Goal: Task Accomplishment & Management: Manage account settings

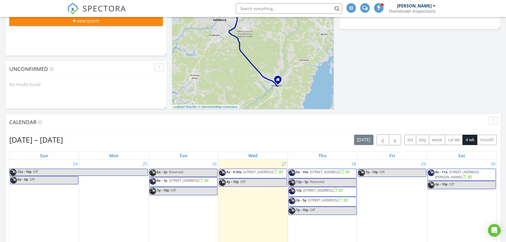
scroll to position [186, 0]
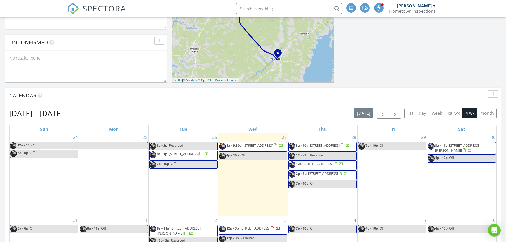
click at [338, 147] on span "[STREET_ADDRESS]" at bounding box center [325, 145] width 30 height 5
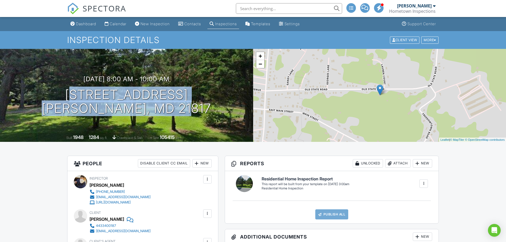
drag, startPoint x: 177, startPoint y: 111, endPoint x: 31, endPoint y: 97, distance: 146.7
click at [31, 97] on div "08/28/2025 8:00 am - 10:00 am 26547 Old State Rd Crisfield, MD 21817" at bounding box center [126, 95] width 253 height 40
click at [92, 24] on div "Dashboard" at bounding box center [86, 24] width 20 height 5
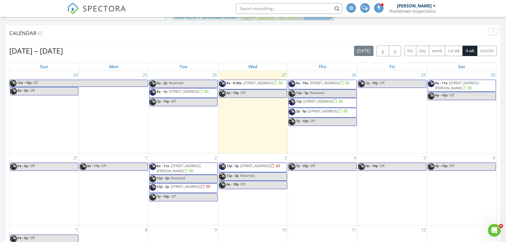
scroll to position [254, 0]
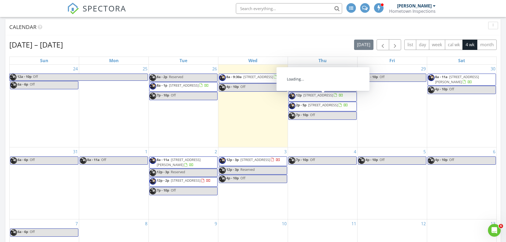
click at [332, 97] on span "[STREET_ADDRESS]" at bounding box center [318, 95] width 30 height 5
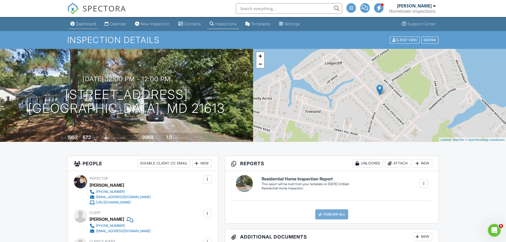
click at [87, 22] on div "Dashboard" at bounding box center [86, 24] width 20 height 5
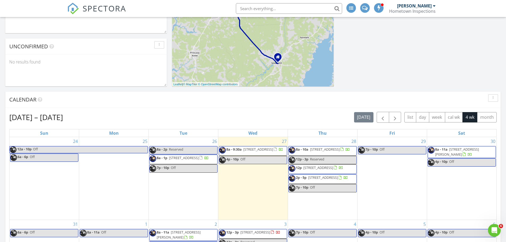
scroll to position [212, 0]
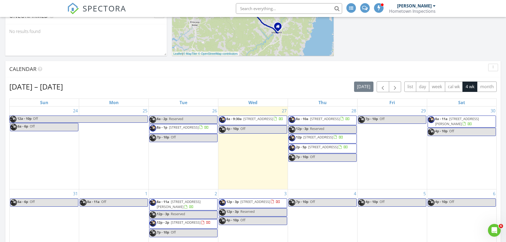
click at [315, 149] on span "[STREET_ADDRESS]" at bounding box center [323, 146] width 30 height 5
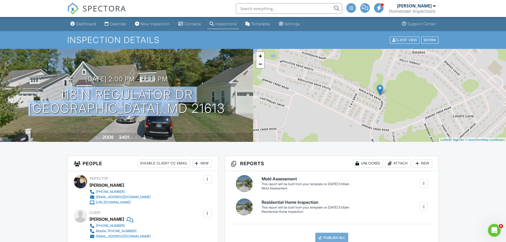
drag, startPoint x: 206, startPoint y: 112, endPoint x: 39, endPoint y: 97, distance: 167.2
click at [39, 97] on div "08/28/2025 2:00 pm - 5:00 pm 118 N Regulator Dr Cambridge, MD 21613" at bounding box center [126, 95] width 253 height 40
copy h1 "118 N Regulator Dr Cambridge, MD 21613"
click at [90, 24] on div "Dashboard" at bounding box center [86, 24] width 20 height 5
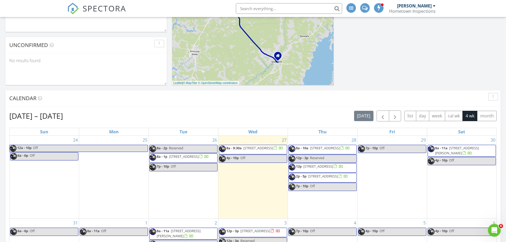
scroll to position [186, 0]
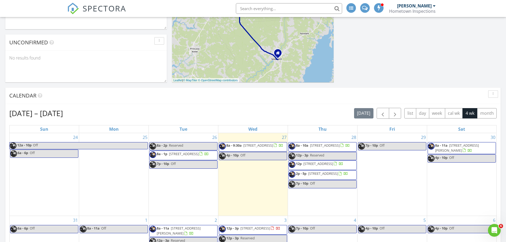
click at [198, 154] on span "[STREET_ADDRESS]" at bounding box center [184, 153] width 30 height 5
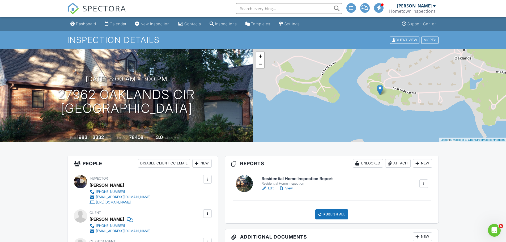
click at [89, 23] on div "Dashboard" at bounding box center [86, 24] width 20 height 5
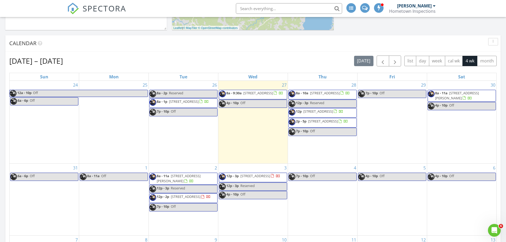
scroll to position [239, 0]
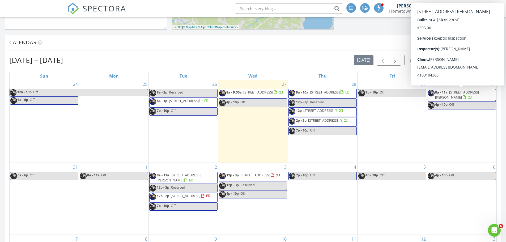
click at [476, 92] on span "[STREET_ADDRESS][PERSON_NAME]" at bounding box center [457, 95] width 44 height 10
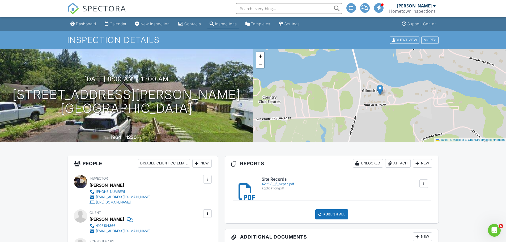
click at [269, 182] on div "42-218__6_Septic.pdf" at bounding box center [278, 184] width 32 height 4
click at [96, 24] on div "Dashboard" at bounding box center [86, 24] width 20 height 5
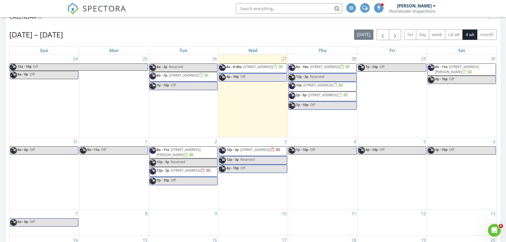
scroll to position [266, 0]
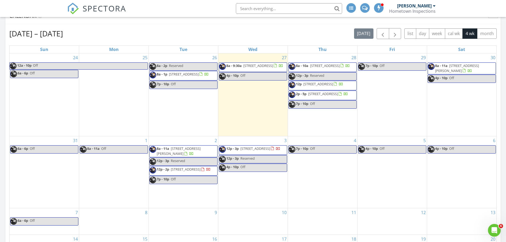
click at [195, 75] on span "27962 Oaklands Cir, Easton 21601" at bounding box center [184, 74] width 30 height 5
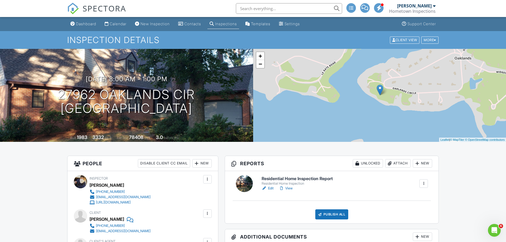
click at [293, 189] on link "View" at bounding box center [286, 188] width 14 height 5
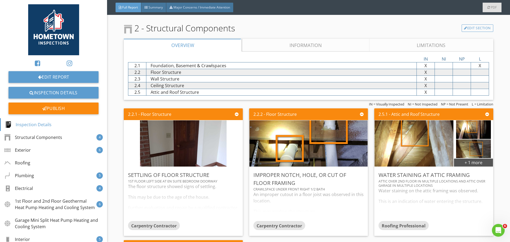
scroll to position [478, 0]
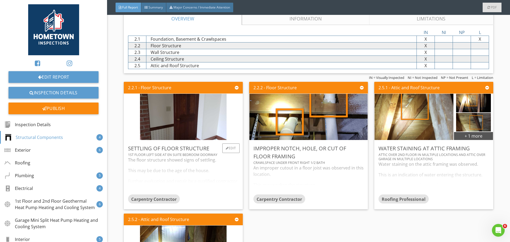
click at [200, 175] on div "The floor structure showed signs of settling. This may be due to the age of the…" at bounding box center [183, 176] width 110 height 38
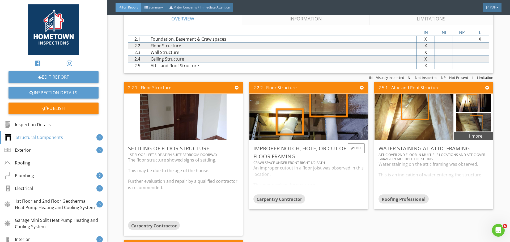
click at [275, 172] on div "An improper cutout in a floor joist was observed in this location. This may wea…" at bounding box center [308, 180] width 110 height 30
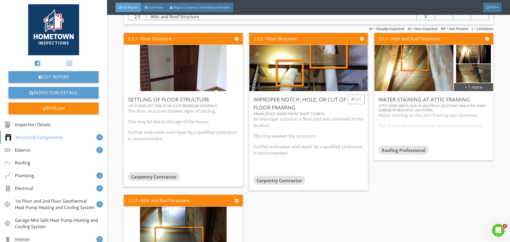
scroll to position [531, 0]
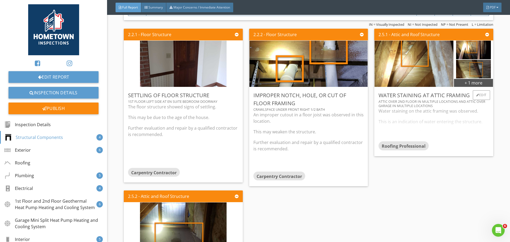
click at [419, 131] on div "Water staining on the attic framing was observed. This is an indication of wate…" at bounding box center [433, 124] width 110 height 33
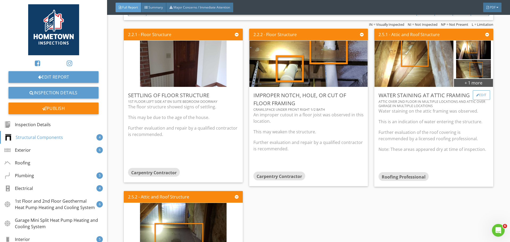
click at [476, 97] on div "Edit" at bounding box center [481, 95] width 17 height 10
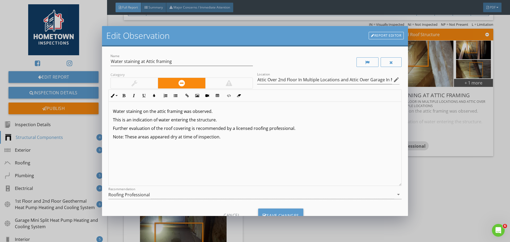
click at [228, 138] on p "Note: These areas appeared dry at time of inspection." at bounding box center [255, 137] width 284 height 6
click at [279, 212] on div "Save Changes" at bounding box center [280, 215] width 45 height 14
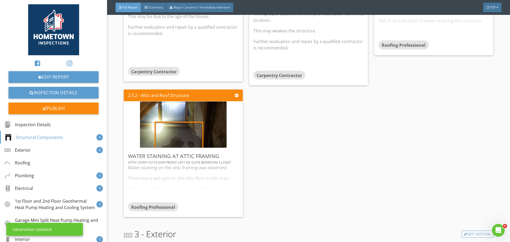
scroll to position [637, 0]
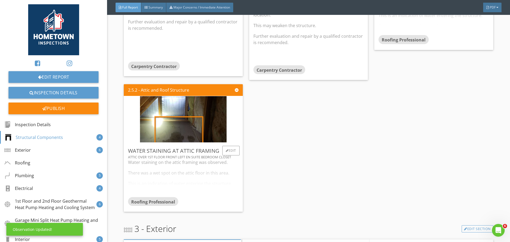
click at [208, 183] on div "Water staining on the attic framing was observed. There was a wet spot on the a…" at bounding box center [183, 178] width 110 height 38
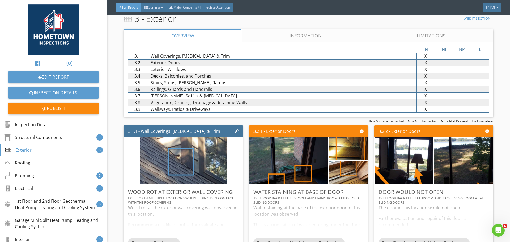
scroll to position [929, 0]
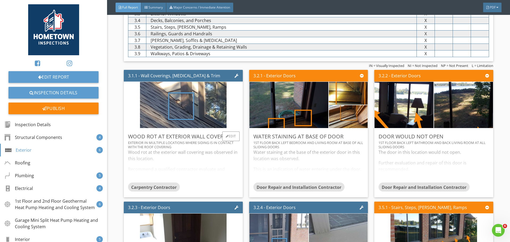
click at [193, 159] on div "Wood rot at the exterior wall covering was observed in this location. Recommend…" at bounding box center [183, 165] width 110 height 33
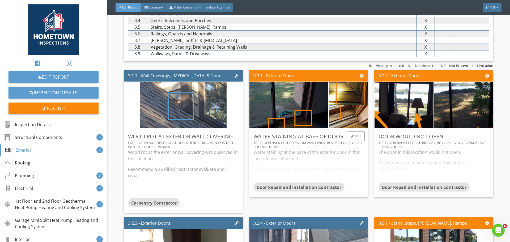
click at [303, 164] on div "Water staining at the base of the exterior door in this location was observed. …" at bounding box center [308, 165] width 110 height 33
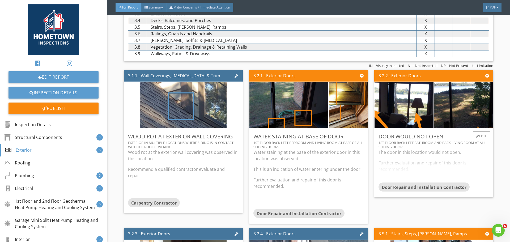
drag, startPoint x: 390, startPoint y: 159, endPoint x: 391, endPoint y: 162, distance: 3.2
click at [390, 161] on div "The door in this location would not open. Further evaluation and repair of this…" at bounding box center [433, 165] width 110 height 33
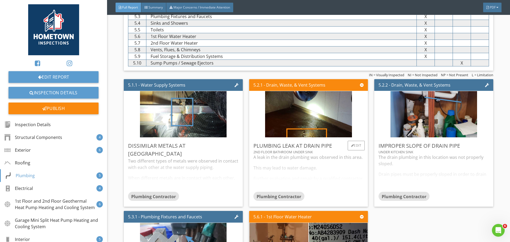
scroll to position [1434, 0]
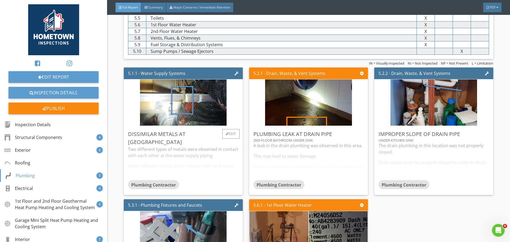
click at [206, 162] on div "Two different types of metals were observed in contact with each other at the w…" at bounding box center [183, 163] width 110 height 34
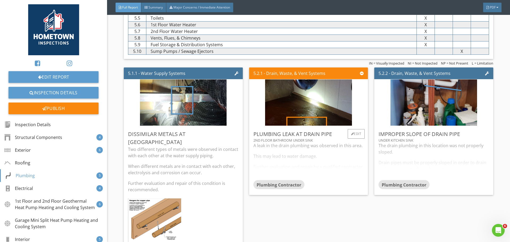
click at [300, 157] on div "A leak in the drain plumbing was observed in this area. This may lead to water …" at bounding box center [308, 161] width 110 height 38
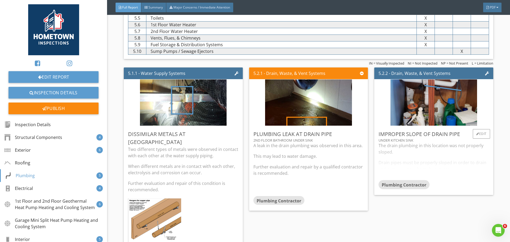
click at [395, 161] on div "The drain plumbing in this location was not properly sloped. Drain pipes must b…" at bounding box center [433, 161] width 110 height 38
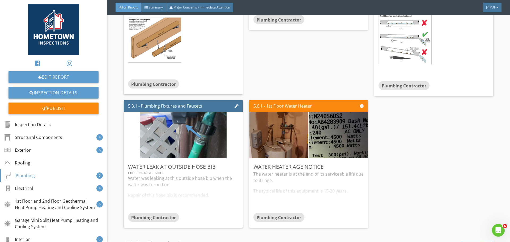
scroll to position [1620, 0]
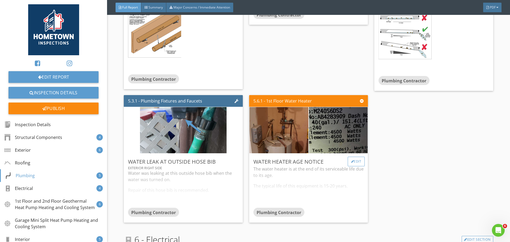
click at [354, 162] on div "Edit" at bounding box center [356, 162] width 17 height 10
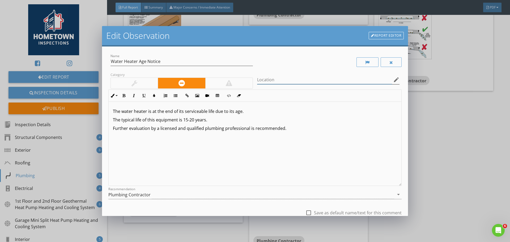
click at [285, 76] on input "Location" at bounding box center [324, 79] width 135 height 9
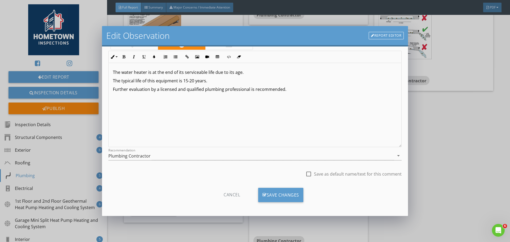
scroll to position [40, 0]
type input "1st floor water heater."
click at [281, 193] on div "Save Changes" at bounding box center [280, 194] width 45 height 14
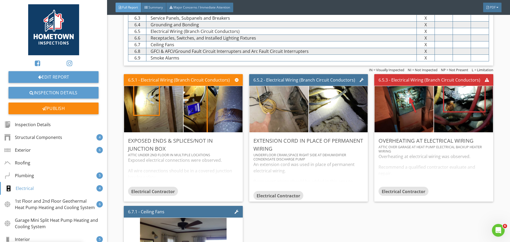
scroll to position [1938, 0]
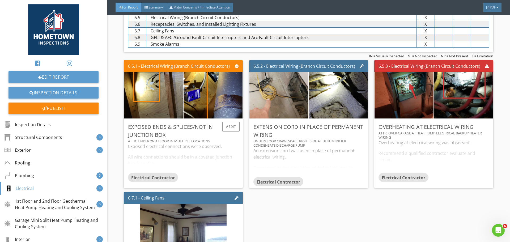
click at [208, 157] on div "Exposed electrical connections were observed. All wire connections should be in…" at bounding box center [183, 158] width 110 height 30
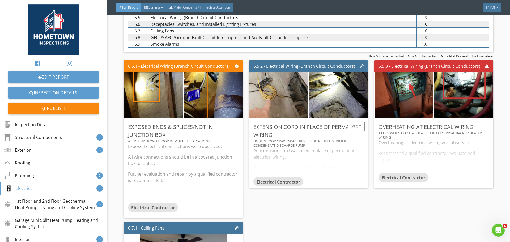
click at [294, 156] on div "An extension cord was used in place of permanent electrical wiring. Permanent w…" at bounding box center [308, 162] width 110 height 30
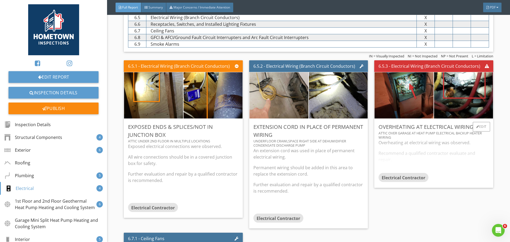
click at [405, 160] on div "Overheating at electrical wiring was observed. Recommend a qualified contractor…" at bounding box center [433, 155] width 110 height 33
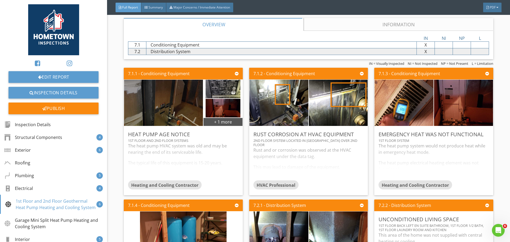
scroll to position [2310, 0]
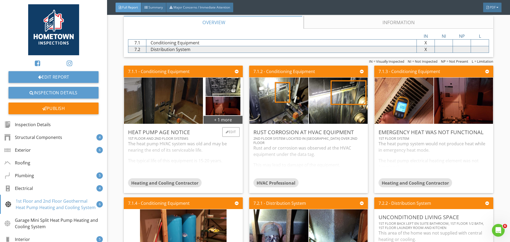
click at [213, 164] on div "The heat pump HVAC system was old and may be nearing the end of its serviceable…" at bounding box center [183, 159] width 110 height 38
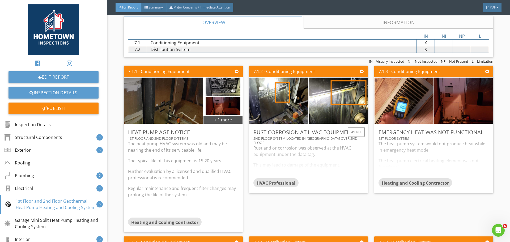
click at [324, 164] on div "Rust and or corrosion was observed at the HVAC equipment under the data tag. Th…" at bounding box center [308, 161] width 110 height 33
click at [411, 160] on div "The heat pump system would not produce heat while in emergency heat mode. The h…" at bounding box center [433, 159] width 110 height 38
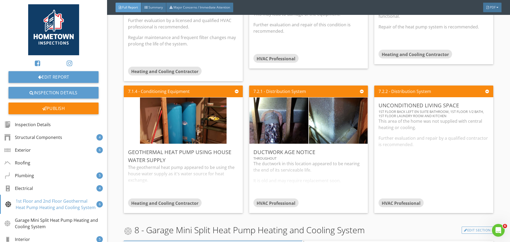
scroll to position [2469, 0]
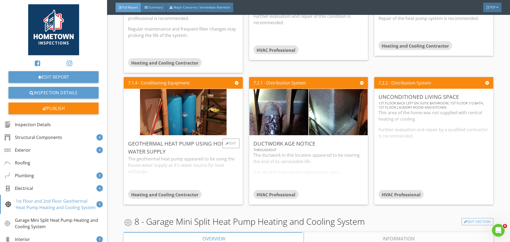
click at [218, 171] on div "The geothermal heat pump appeared to be using the house water supply as it's wa…" at bounding box center [183, 173] width 110 height 34
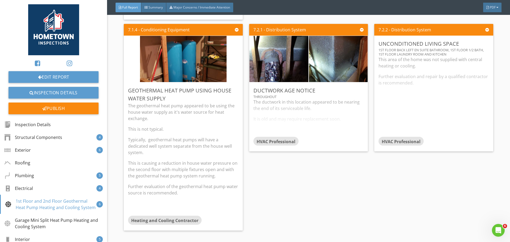
scroll to position [2496, 0]
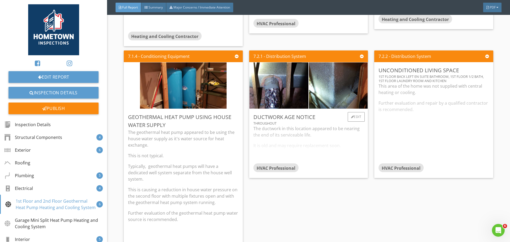
click at [305, 145] on div "The ductwork in this location appeared to be nearing the end of its serviceable…" at bounding box center [308, 144] width 110 height 38
click at [428, 110] on div "This area of the home was not supplied with central heating or cooling. Further…" at bounding box center [433, 123] width 110 height 80
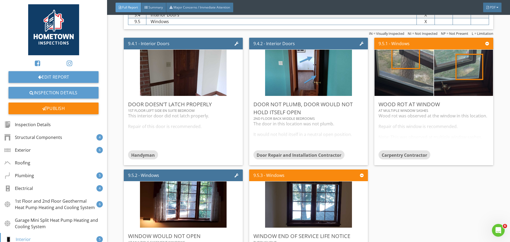
scroll to position [2921, 0]
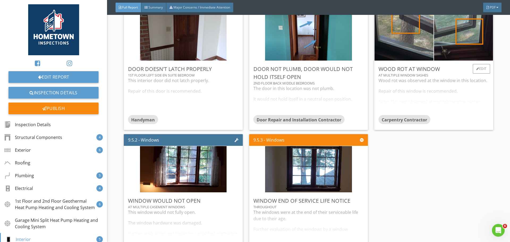
click at [435, 100] on div "Wood rot was observed at the window in this location. Repair of this window is …" at bounding box center [433, 96] width 110 height 38
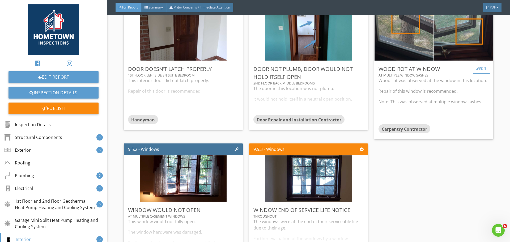
click at [477, 70] on div "Edit" at bounding box center [481, 69] width 17 height 10
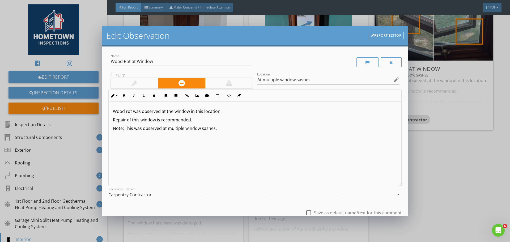
click at [217, 130] on p "Note: This was observed at multiple window sashes." at bounding box center [255, 128] width 284 height 6
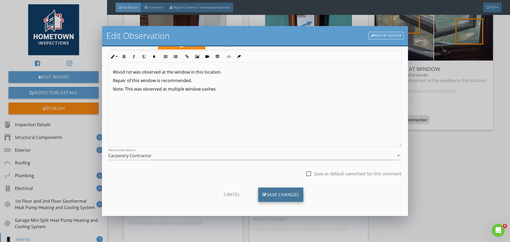
scroll to position [40, 0]
click at [279, 194] on div "Save Changes" at bounding box center [280, 194] width 45 height 14
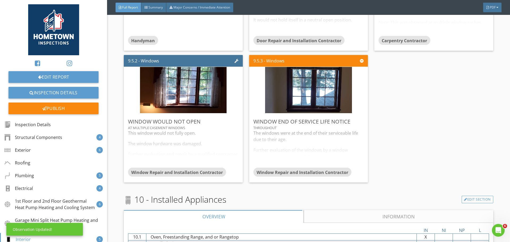
scroll to position [3000, 0]
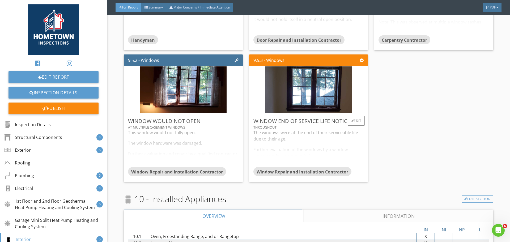
click at [335, 160] on div "The windows were at the end of their serviceable life due to their age. Further…" at bounding box center [308, 148] width 110 height 38
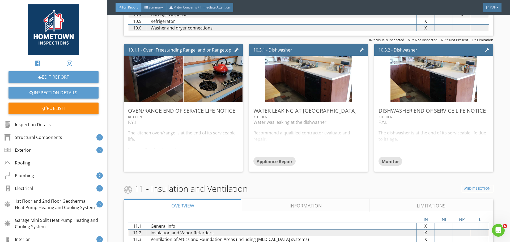
scroll to position [3266, 0]
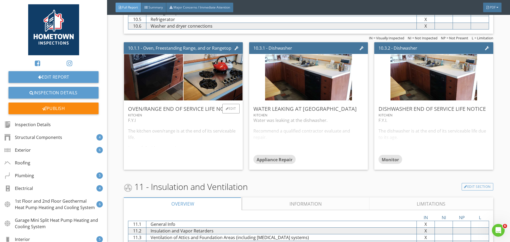
click at [193, 139] on div "F.Y.I The kitchen oven/range is at the end of its serviceable life. It may fail…" at bounding box center [183, 141] width 110 height 48
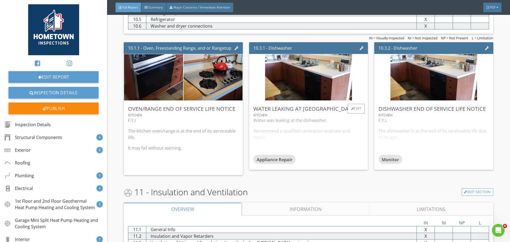
click at [281, 141] on div "Water was leaking at the dishwasher. Recommend a qualified contractor evaluate …" at bounding box center [308, 136] width 110 height 38
click at [429, 143] on div "F.Y.I. The dishwasher is at the end of its serviceable life due to its age." at bounding box center [433, 136] width 110 height 38
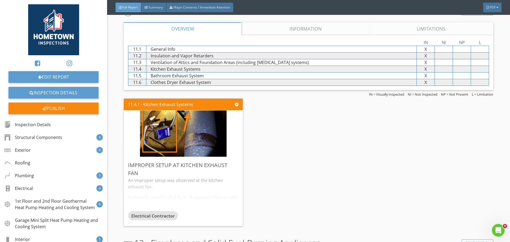
scroll to position [3452, 0]
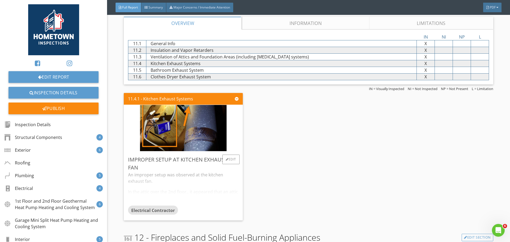
click at [213, 195] on div "An improper setup was observed at the kitchen exhaust fan. In the attic over th…" at bounding box center [183, 189] width 110 height 34
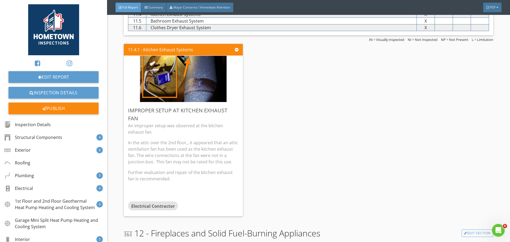
scroll to position [3505, 0]
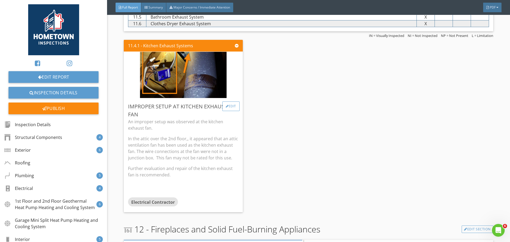
click at [228, 108] on div "Edit" at bounding box center [230, 106] width 17 height 10
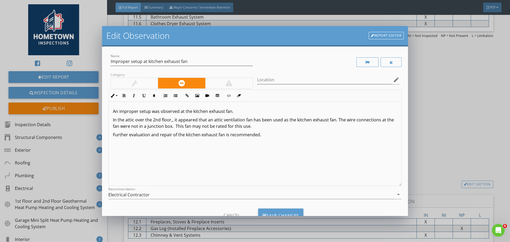
click at [172, 121] on p "In the attic over the 2nd floor,, it appeared that an attic ventilation fan has…" at bounding box center [255, 123] width 284 height 13
click at [267, 135] on p "Further evaluation and repair of the kitchen exhaust fan is recommended." at bounding box center [255, 134] width 284 height 6
click at [393, 79] on icon "edit" at bounding box center [396, 79] width 6 height 6
click at [445, 157] on div at bounding box center [255, 121] width 510 height 242
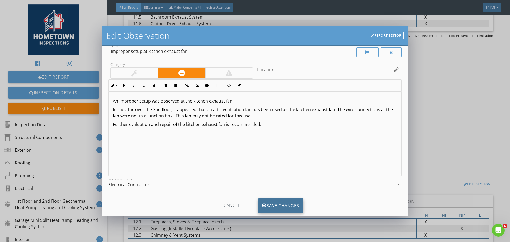
scroll to position [22, 0]
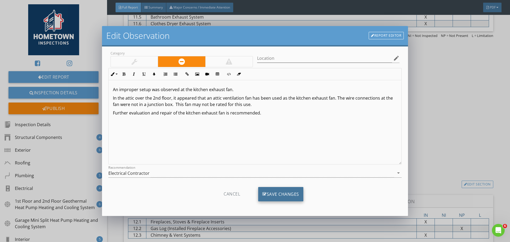
click at [286, 194] on div "Save Changes" at bounding box center [280, 194] width 45 height 14
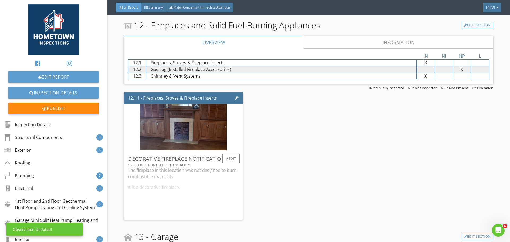
scroll to position [3664, 0]
click at [211, 177] on div "The fireplace in this location was not designed to burn combustible materials. …" at bounding box center [183, 191] width 110 height 48
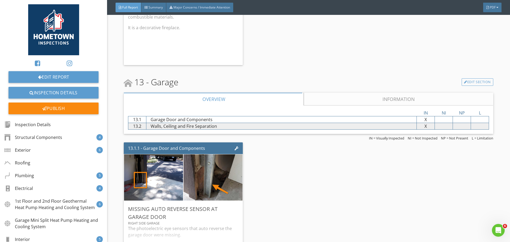
scroll to position [3876, 0]
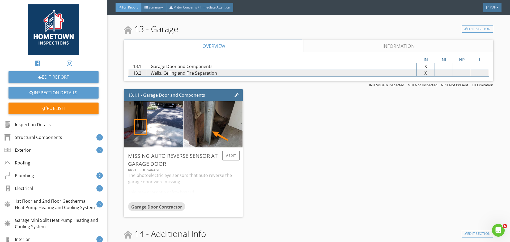
click at [200, 195] on div "The photoelectric eye sensors that auto reverse the garage door were missing. T…" at bounding box center [183, 187] width 110 height 30
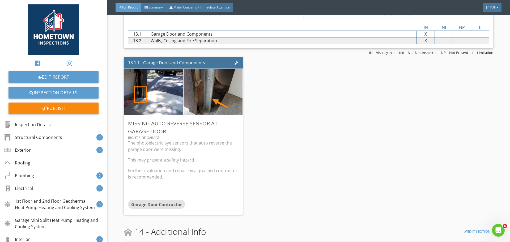
scroll to position [3947, 0]
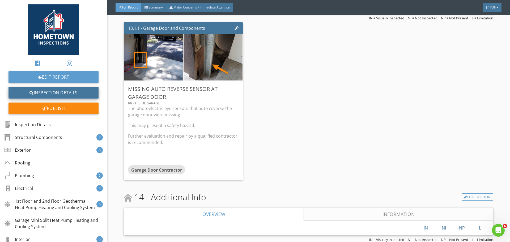
click at [82, 95] on link "Inspection Details" at bounding box center [53, 93] width 90 height 12
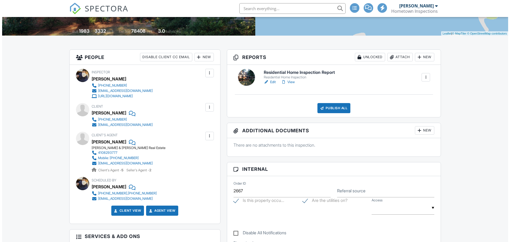
scroll to position [106, 0]
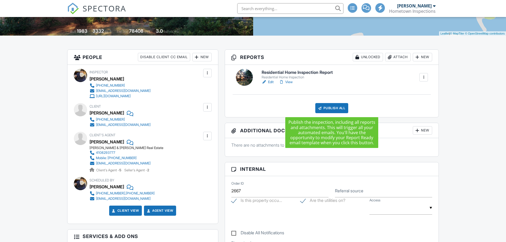
click at [333, 106] on div "Publish All" at bounding box center [331, 108] width 33 height 10
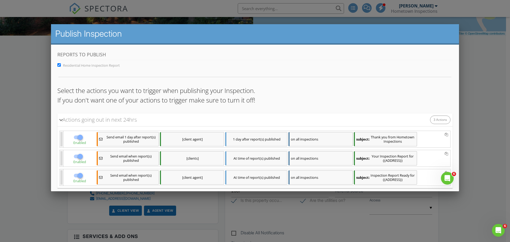
scroll to position [0, 0]
click at [481, 96] on div at bounding box center [255, 124] width 510 height 302
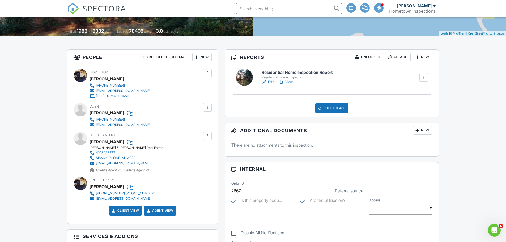
click at [335, 107] on div "Publish All" at bounding box center [331, 108] width 33 height 10
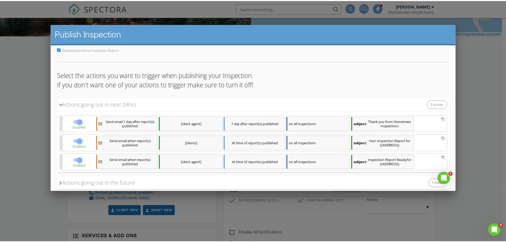
scroll to position [48, 0]
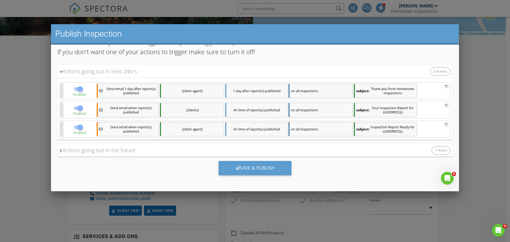
click at [480, 114] on div at bounding box center [255, 124] width 510 height 302
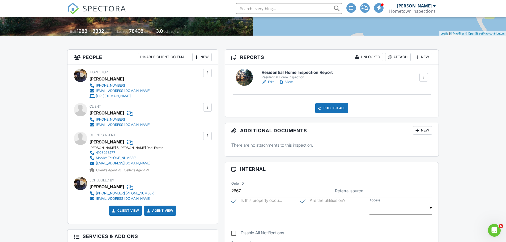
scroll to position [0, 0]
click at [290, 82] on link "View" at bounding box center [286, 81] width 14 height 5
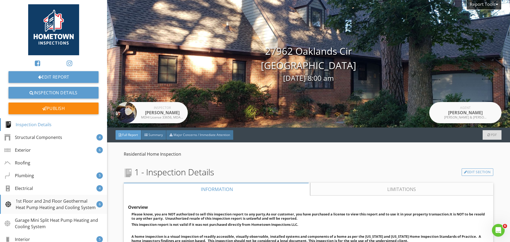
click at [62, 202] on div "1st Floor and 2nd Floor Geothermal Heat Pump Heating and Cooling System" at bounding box center [50, 204] width 91 height 13
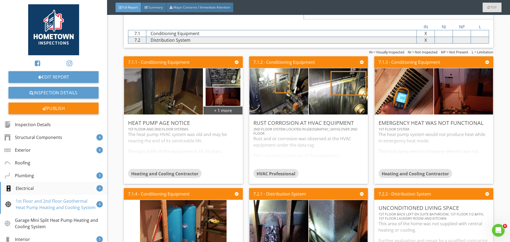
scroll to position [2086, 0]
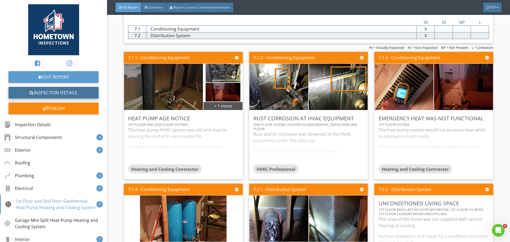
click at [83, 93] on link "Inspection Details" at bounding box center [53, 93] width 90 height 12
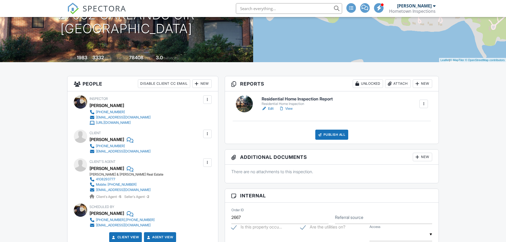
click at [334, 135] on div "Publish All" at bounding box center [331, 135] width 33 height 10
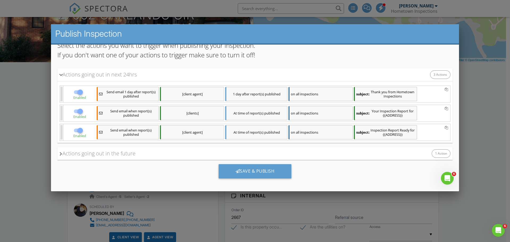
scroll to position [48, 0]
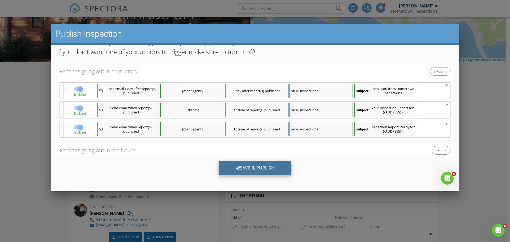
click at [266, 170] on div "Save & Publish" at bounding box center [255, 168] width 73 height 14
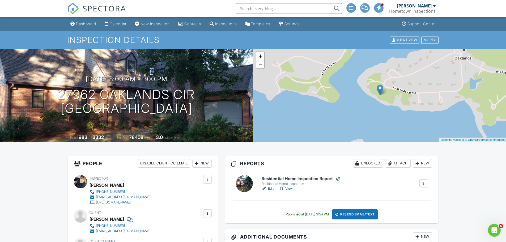
click at [89, 23] on div "Dashboard" at bounding box center [86, 24] width 20 height 5
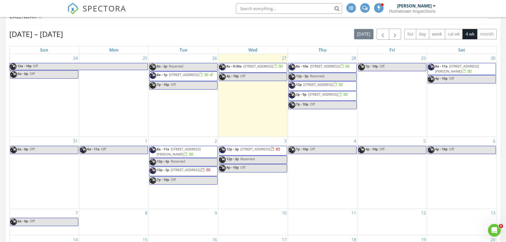
scroll to position [266, 0]
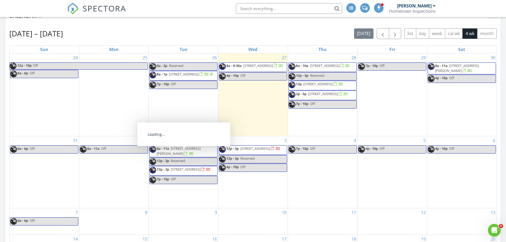
click at [200, 155] on span "[STREET_ADDRESS][PERSON_NAME]" at bounding box center [179, 151] width 44 height 10
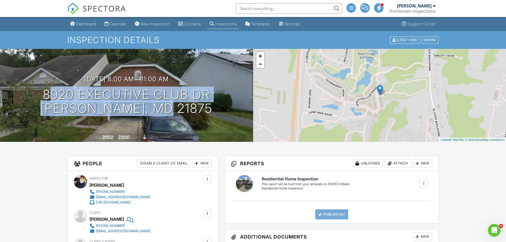
drag, startPoint x: 191, startPoint y: 109, endPoint x: 27, endPoint y: 100, distance: 164.6
click at [27, 100] on div "[DATE] 8:00 am - 11:00 am [STREET_ADDRESS] Delmar, MD 21875" at bounding box center [126, 95] width 253 height 40
copy h1 "[STREET_ADDRESS][PERSON_NAME]"
click at [88, 26] on div "Dashboard" at bounding box center [86, 24] width 20 height 5
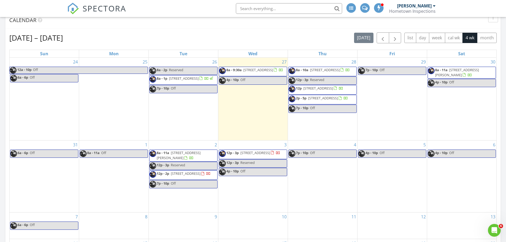
scroll to position [266, 0]
